Goal: Register for event/course

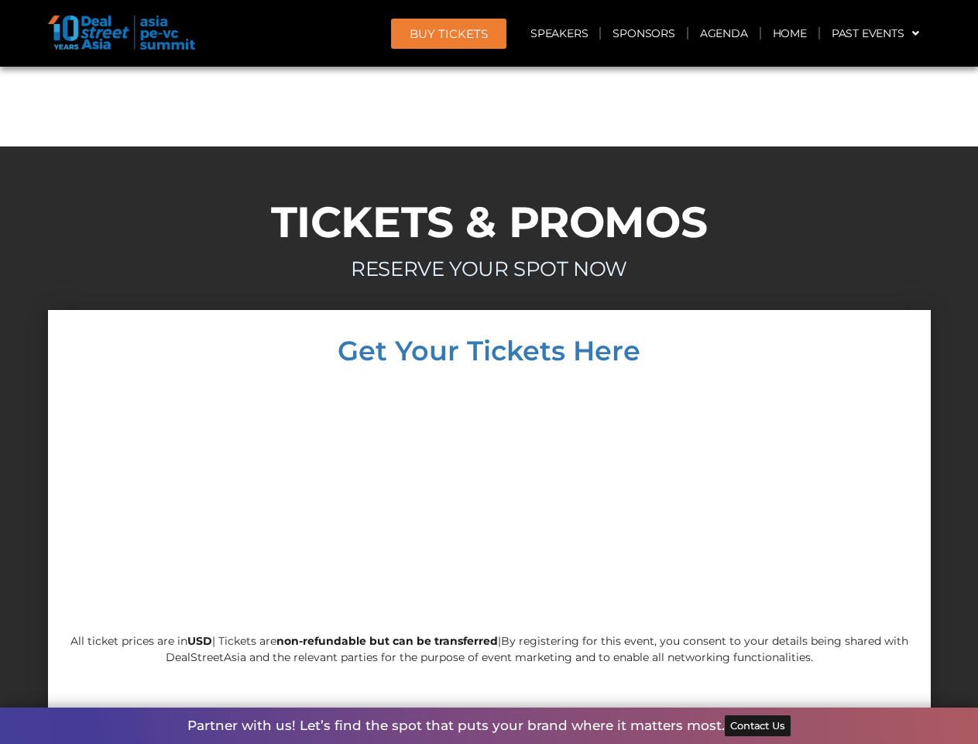
scroll to position [13239, 0]
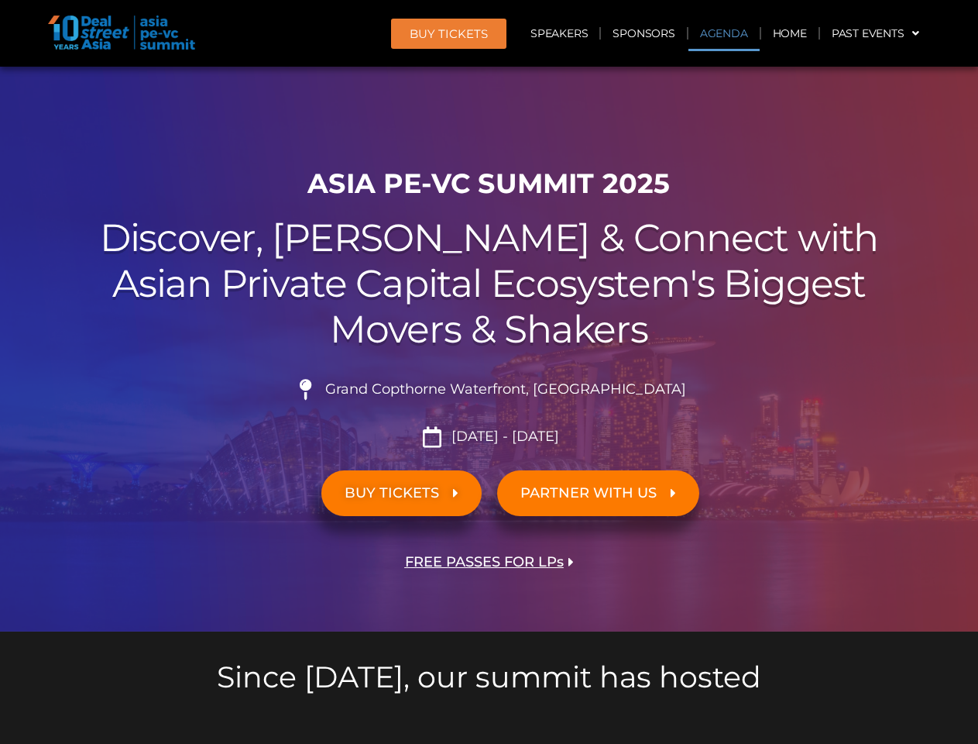
scroll to position [877, 0]
